Goal: Transaction & Acquisition: Purchase product/service

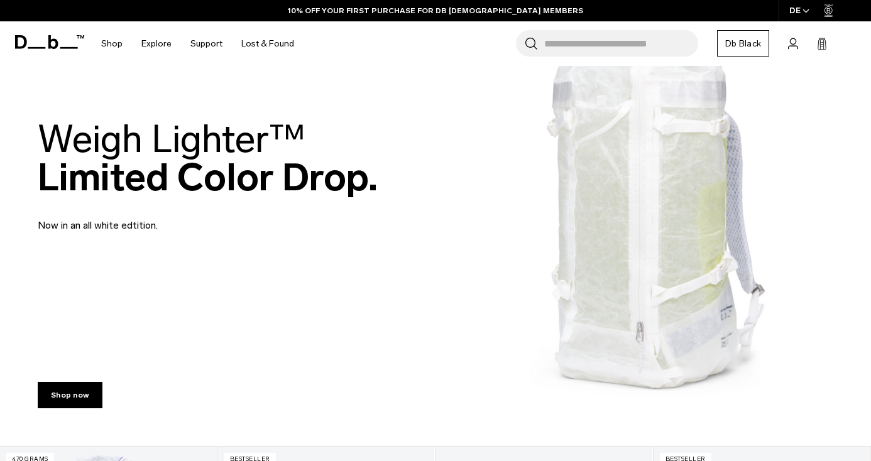
scroll to position [95, 0]
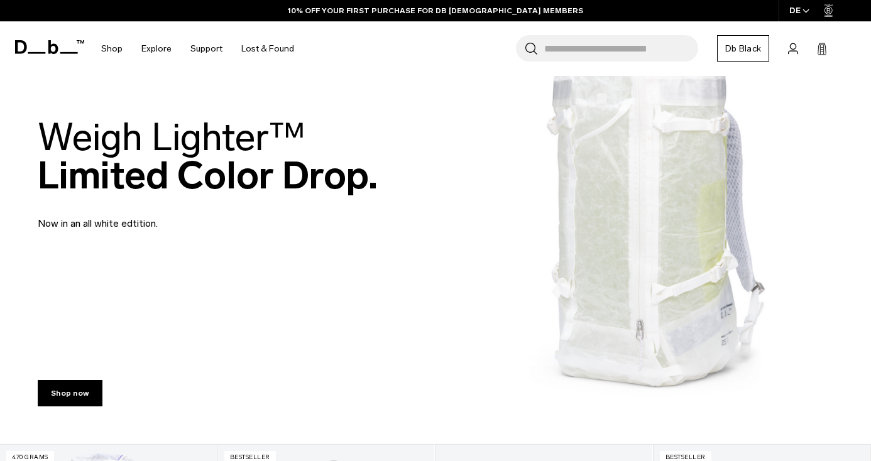
click at [631, 249] on div "Weigh Lighter™  Limited Color Drop. Now in an all white edtition." at bounding box center [435, 174] width 795 height 188
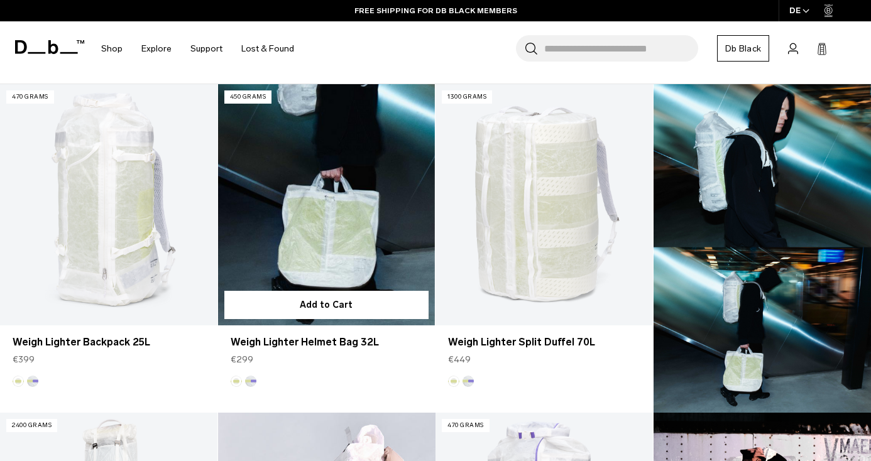
scroll to position [370, 0]
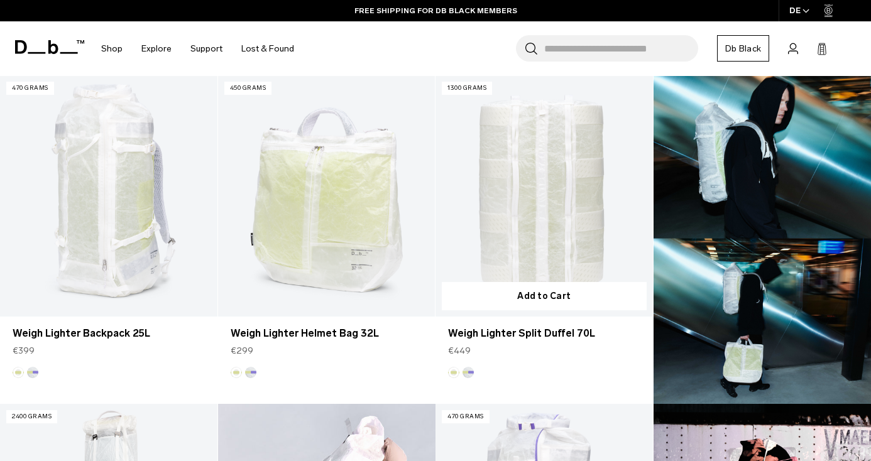
click at [467, 374] on button "Aurora" at bounding box center [467, 372] width 11 height 11
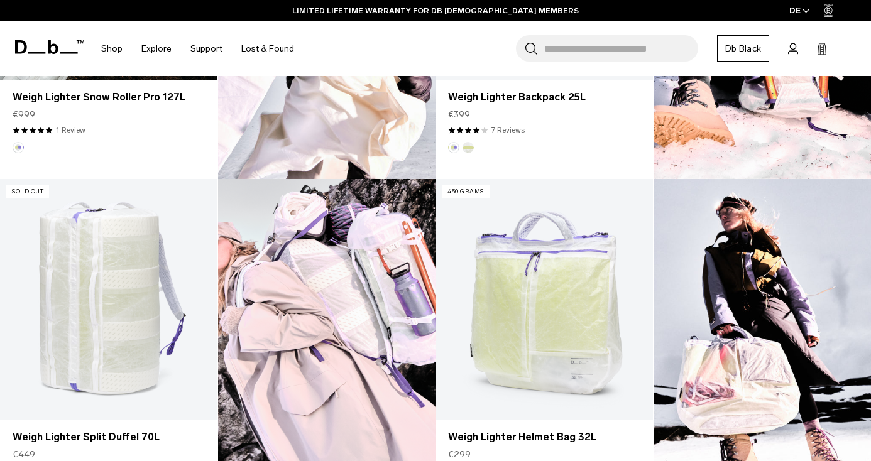
scroll to position [1016, 0]
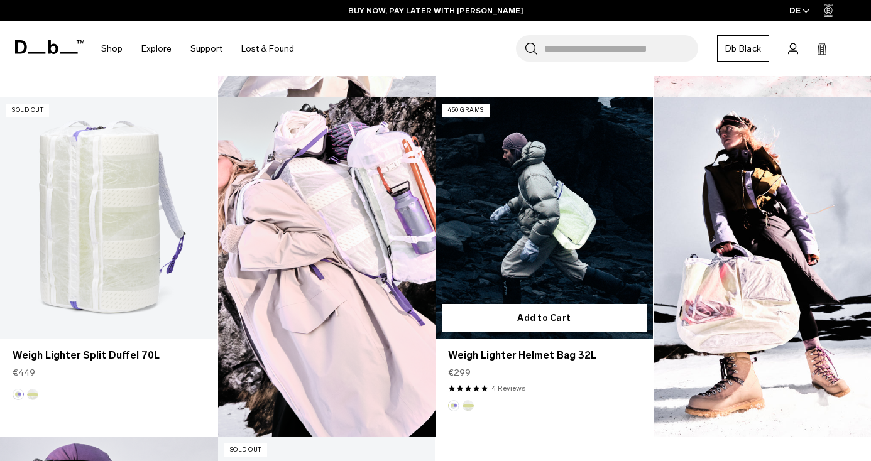
click at [468, 408] on button "Diffusion" at bounding box center [467, 405] width 11 height 11
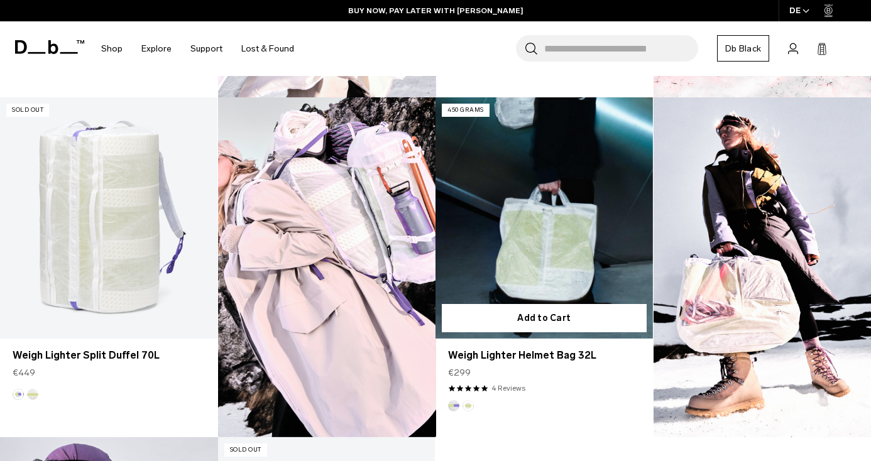
click at [451, 404] on button "Aurora" at bounding box center [453, 405] width 11 height 11
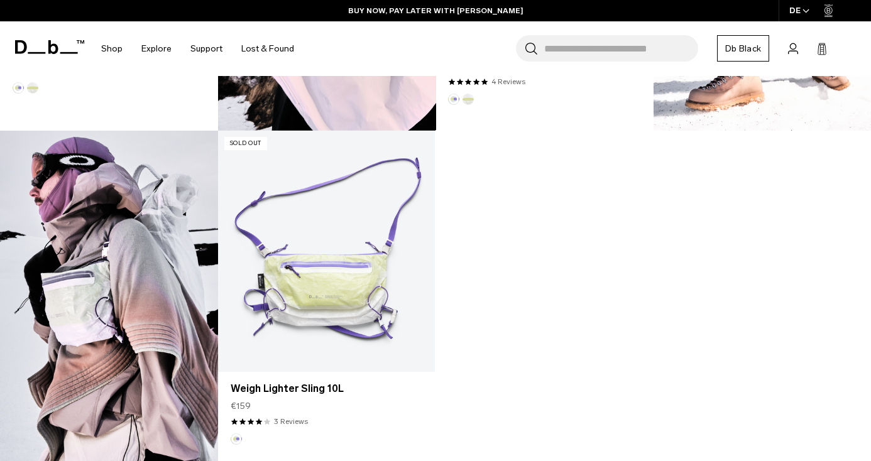
scroll to position [1323, 0]
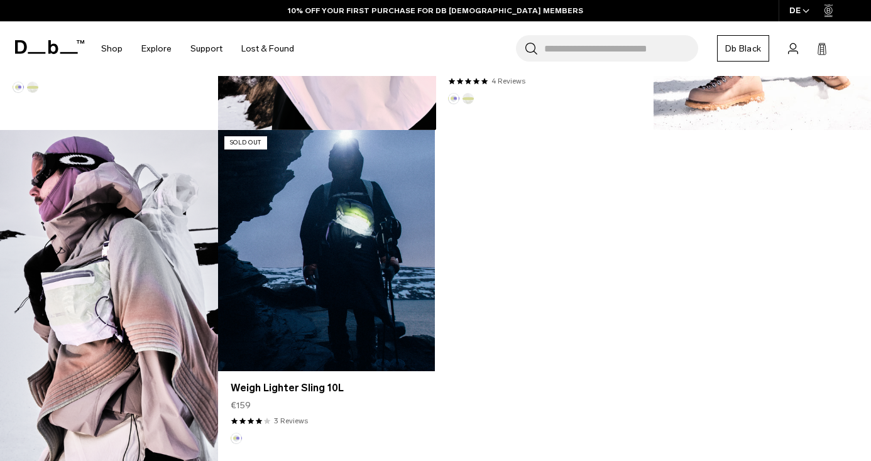
click at [367, 259] on link "Weigh Lighter Sling 10L" at bounding box center [326, 250] width 217 height 241
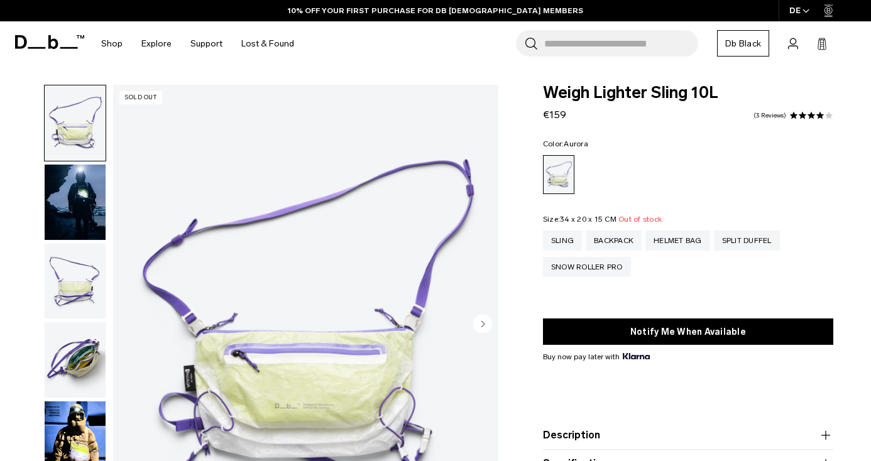
click at [482, 321] on icon "Next slide" at bounding box center [482, 324] width 3 height 6
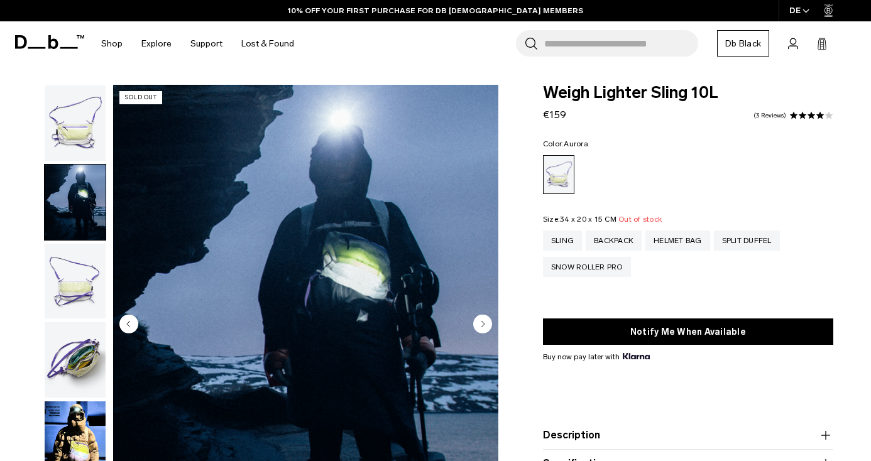
click at [482, 321] on icon "Next slide" at bounding box center [482, 324] width 3 height 6
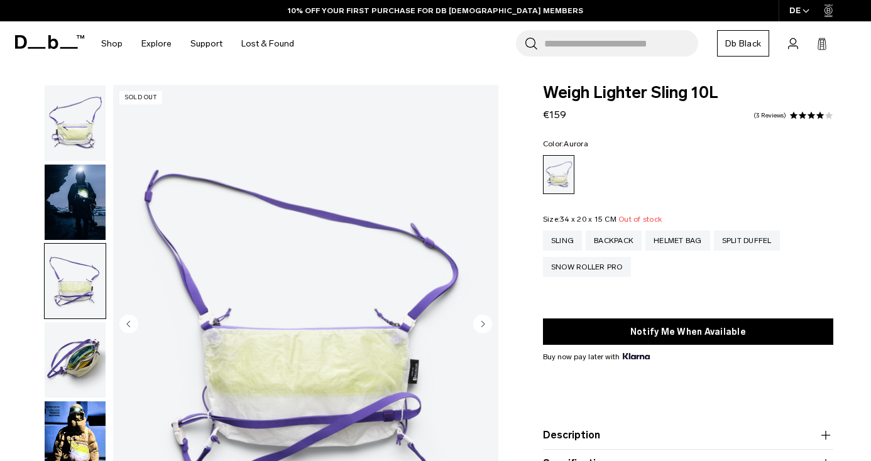
click at [482, 321] on icon "Next slide" at bounding box center [482, 324] width 3 height 6
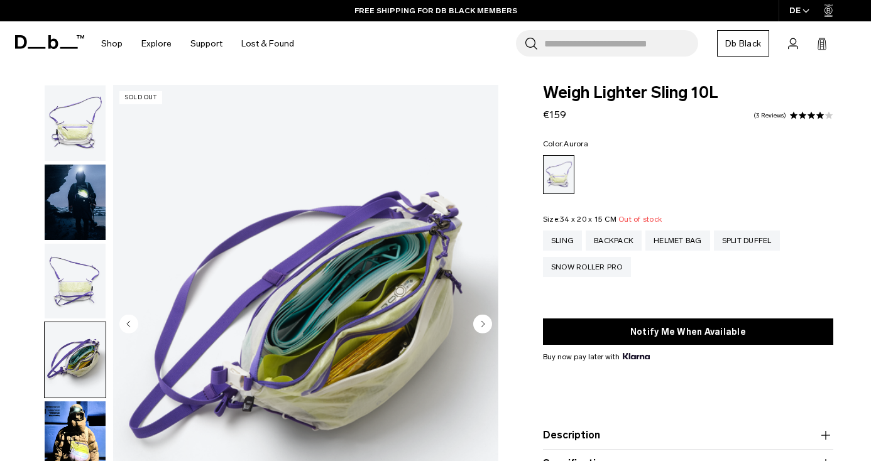
click at [482, 321] on icon "Next slide" at bounding box center [482, 324] width 3 height 6
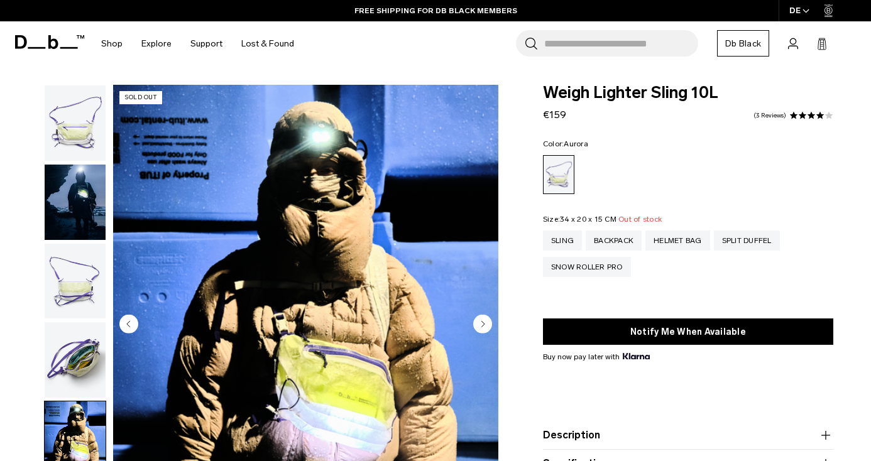
click at [482, 321] on icon "Next slide" at bounding box center [482, 324] width 3 height 6
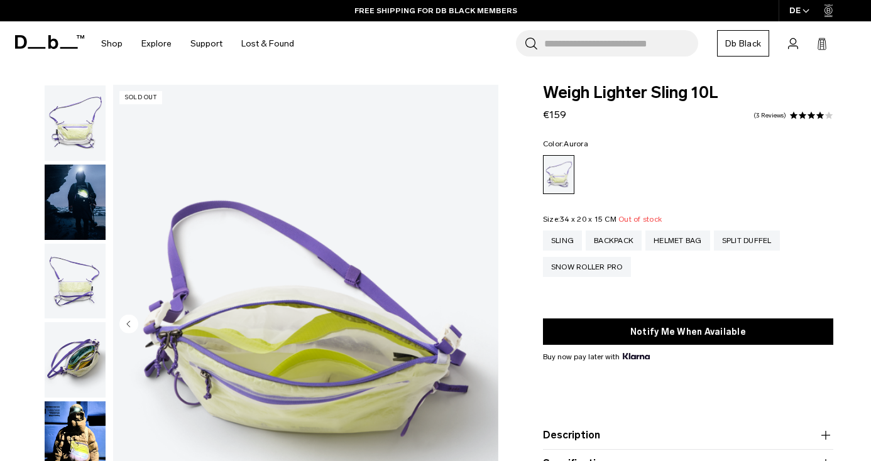
click at [71, 43] on icon at bounding box center [49, 42] width 69 height 14
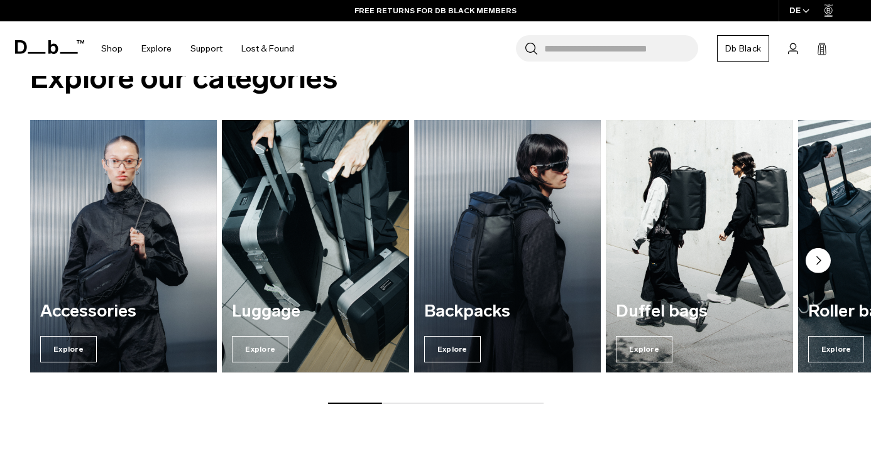
scroll to position [879, 0]
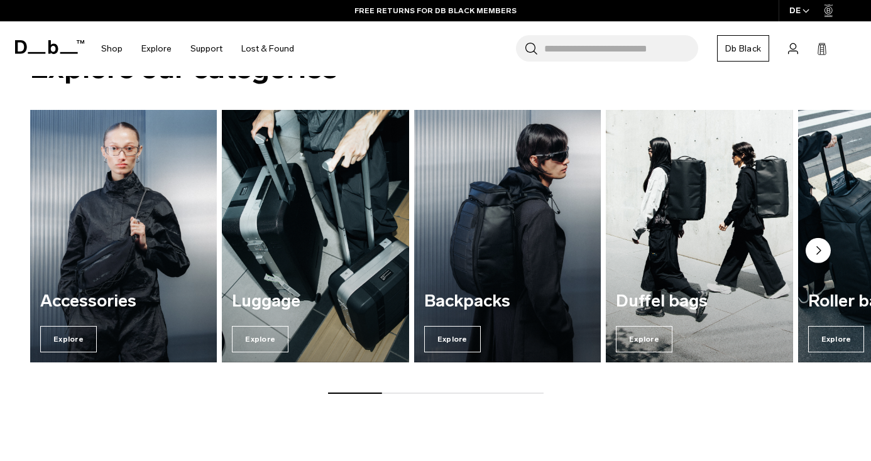
click at [97, 258] on img "1 / 7" at bounding box center [124, 236] width 192 height 260
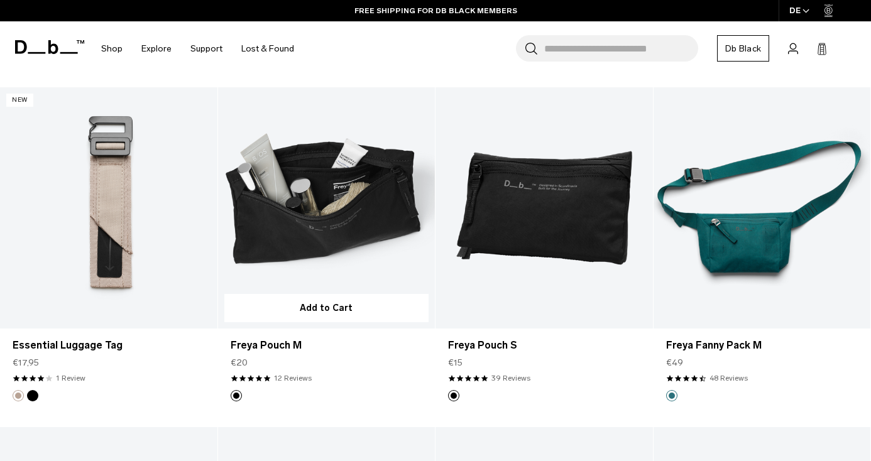
scroll to position [1920, 0]
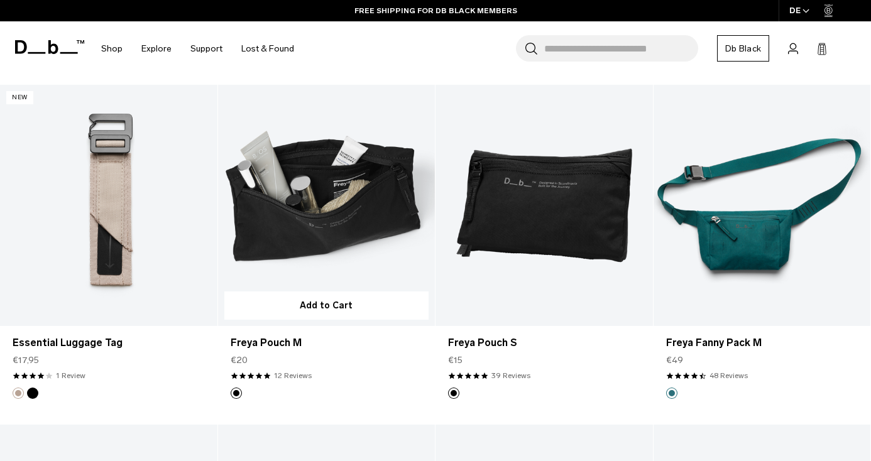
click at [371, 247] on link "Freya Pouch M" at bounding box center [326, 205] width 217 height 241
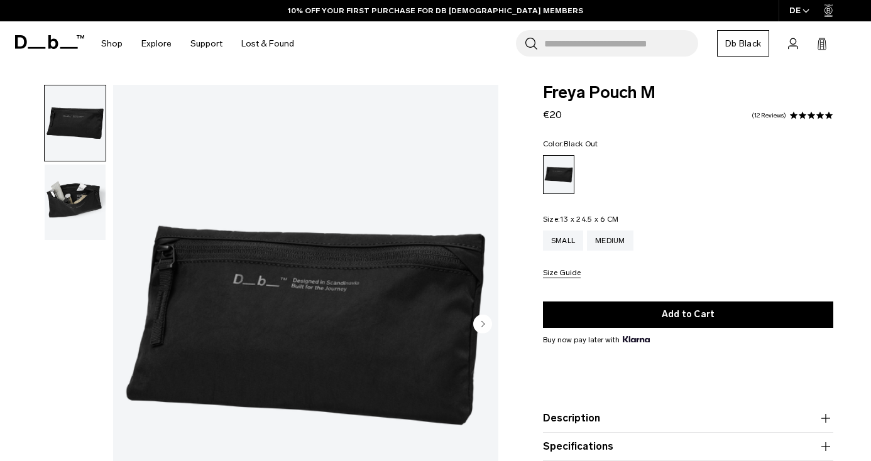
click at [483, 322] on icon "Next slide" at bounding box center [482, 324] width 3 height 6
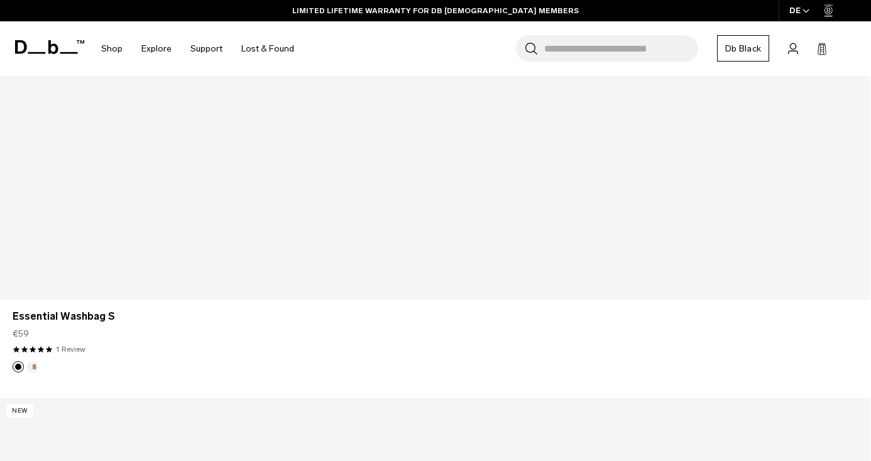
scroll to position [3780, 0]
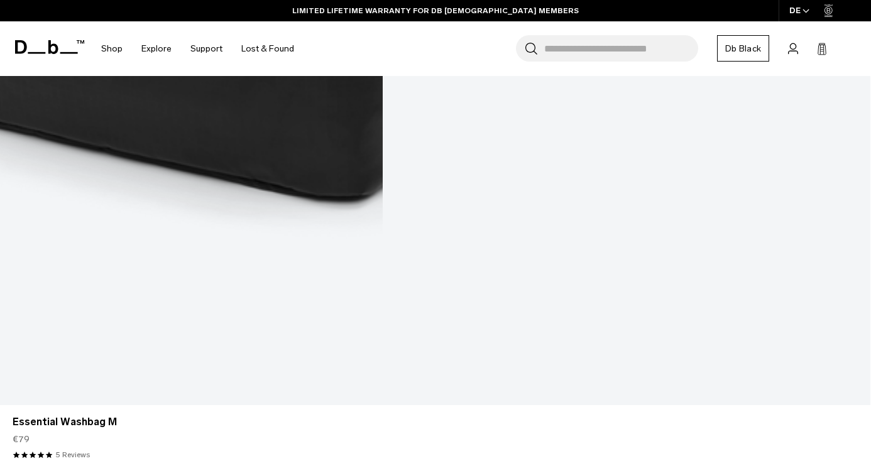
scroll to position [4089, 0]
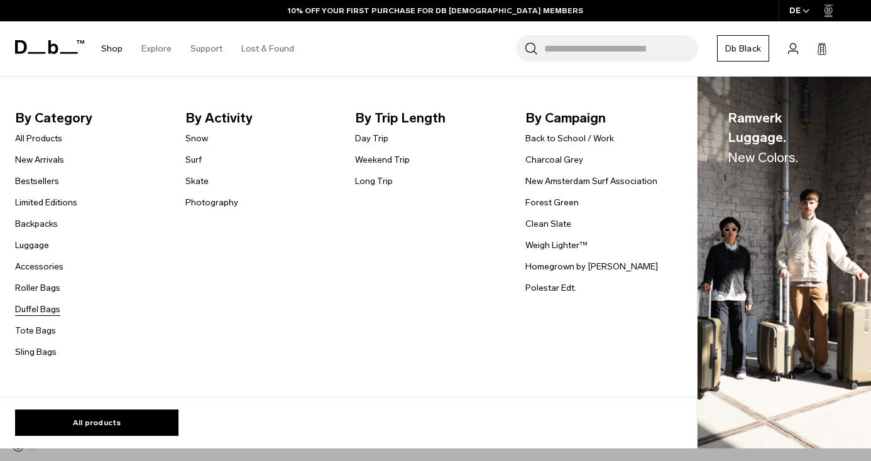
click at [33, 310] on link "Duffel Bags" at bounding box center [37, 309] width 45 height 13
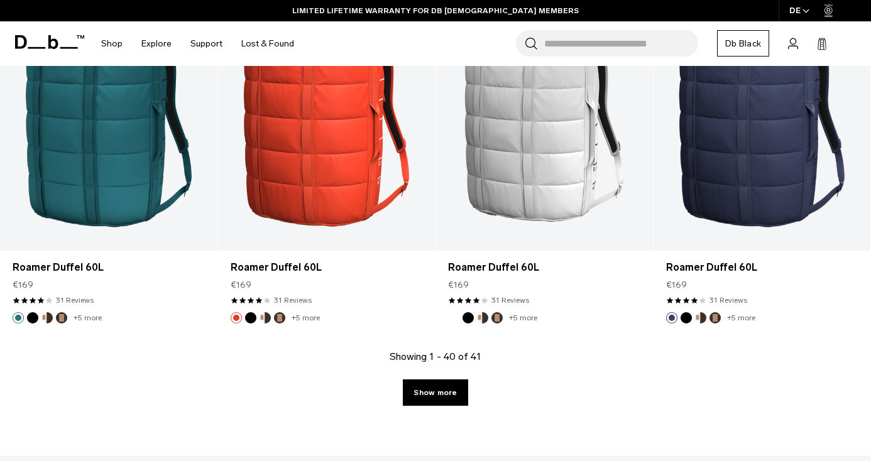
scroll to position [3365, 0]
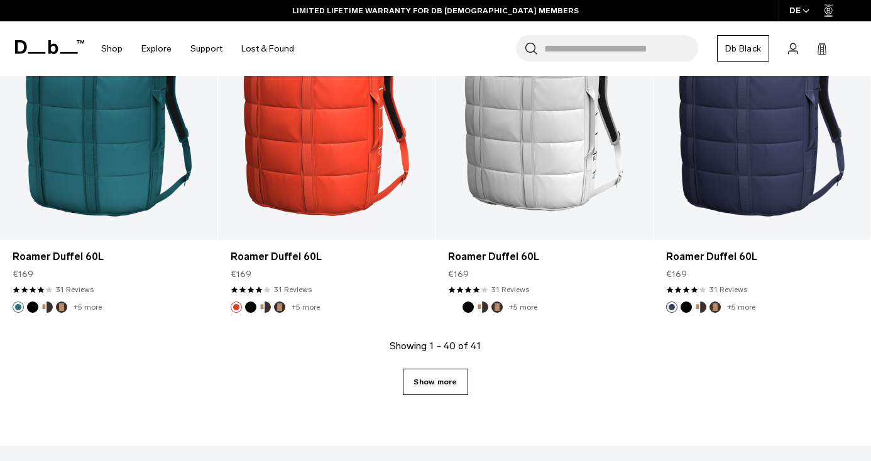
click at [443, 393] on link "Show more" at bounding box center [435, 382] width 65 height 26
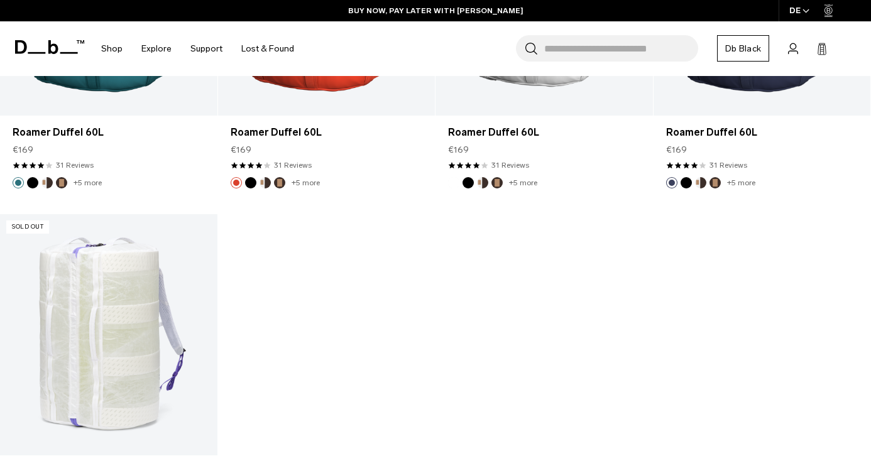
scroll to position [3357, 0]
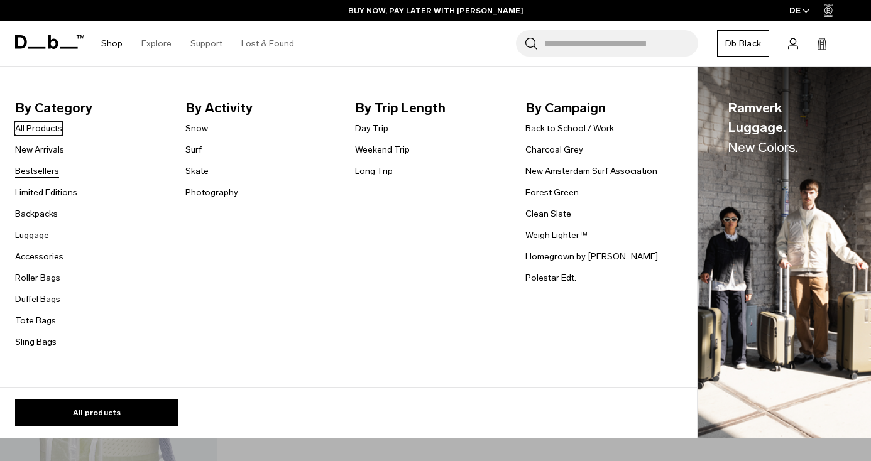
click at [54, 173] on link "Bestsellers" at bounding box center [37, 171] width 44 height 13
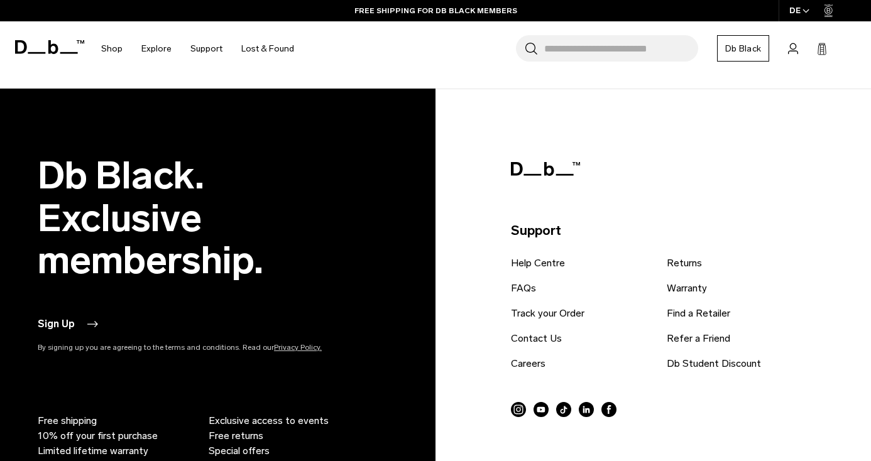
scroll to position [3075, 0]
